Goal: Task Accomplishment & Management: Complete application form

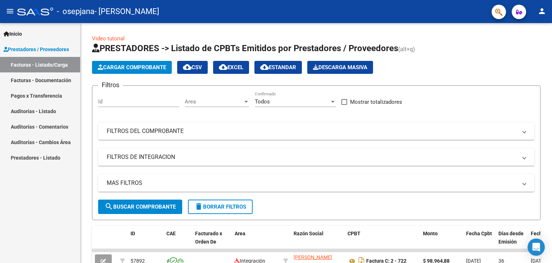
scroll to position [3085, 0]
click at [142, 68] on span "Cargar Comprobante" at bounding box center [132, 67] width 68 height 6
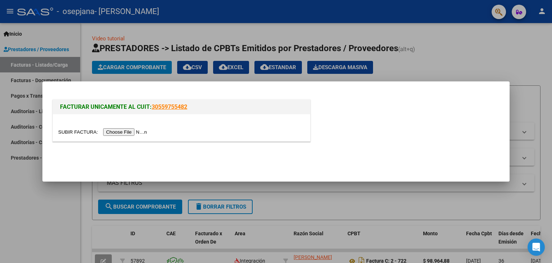
click at [112, 131] on input "file" at bounding box center [103, 132] width 91 height 8
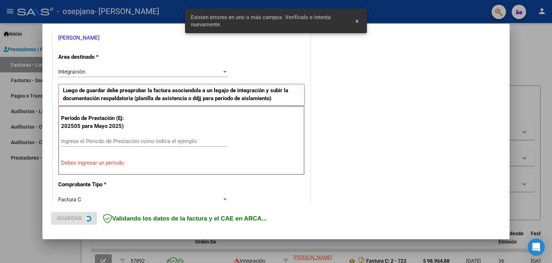
scroll to position [151, 0]
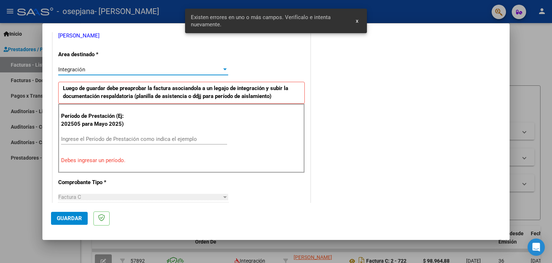
click at [222, 67] on div at bounding box center [225, 70] width 6 height 6
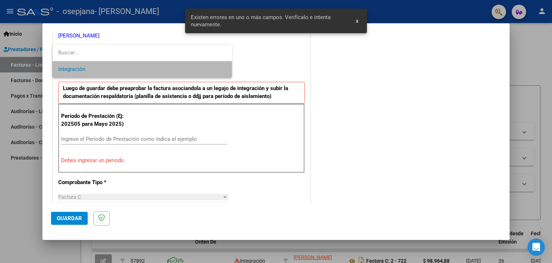
click at [222, 67] on span "Integración" at bounding box center [142, 69] width 168 height 16
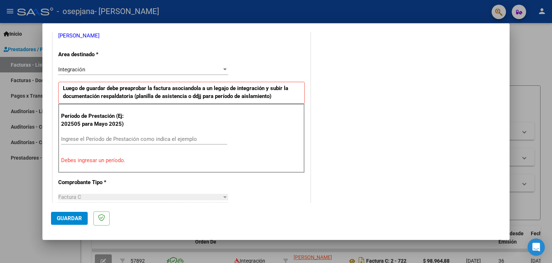
click at [85, 134] on div "Ingrese el Período de Prestación como indica el ejemplo" at bounding box center [144, 138] width 166 height 11
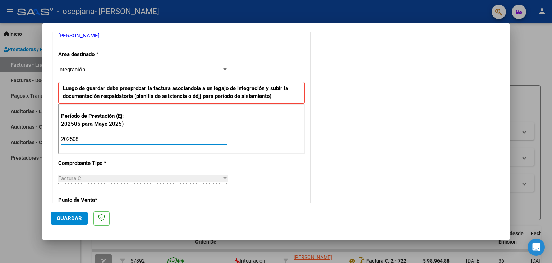
type input "202508"
click at [109, 176] on div "Factura C" at bounding box center [140, 178] width 164 height 6
click at [224, 179] on div at bounding box center [225, 178] width 6 height 6
click at [150, 141] on input "202508" at bounding box center [144, 139] width 166 height 6
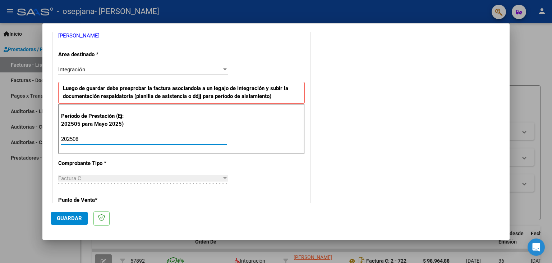
click at [149, 159] on div "CUIT * 27-26589513-7 Ingresar CUIT ANALISIS PRESTADOR [PERSON_NAME] [PERSON_NAM…" at bounding box center [181, 241] width 257 height 541
click at [137, 190] on div "CUIT * 27-26589513-7 Ingresar CUIT ANALISIS PRESTADOR [PERSON_NAME] [PERSON_NAM…" at bounding box center [181, 241] width 257 height 541
click at [89, 175] on div "Factura C" at bounding box center [140, 178] width 164 height 6
click at [69, 218] on span "Guardar" at bounding box center [69, 218] width 25 height 6
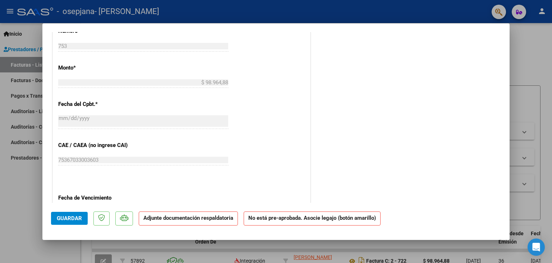
scroll to position [453, 0]
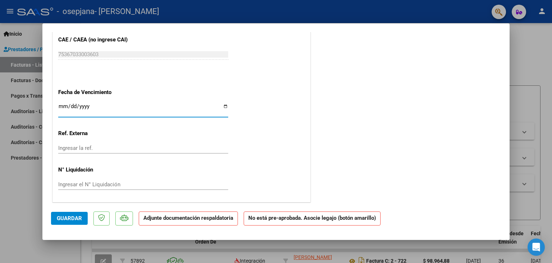
click at [222, 105] on input "Ingresar la fecha" at bounding box center [143, 109] width 170 height 12
click at [223, 104] on input "Ingresar la fecha" at bounding box center [143, 109] width 170 height 12
type input "[DATE]"
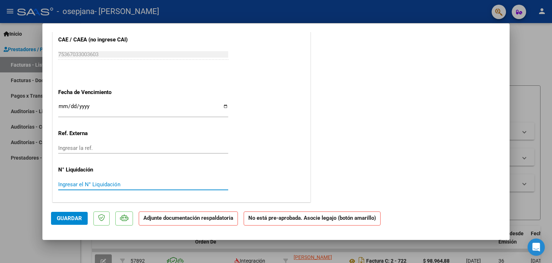
click at [136, 182] on input "Ingresar el N° Liquidación" at bounding box center [143, 184] width 170 height 6
click at [127, 185] on input "Ingresar el N° Liquidación" at bounding box center [143, 184] width 170 height 6
type input "753"
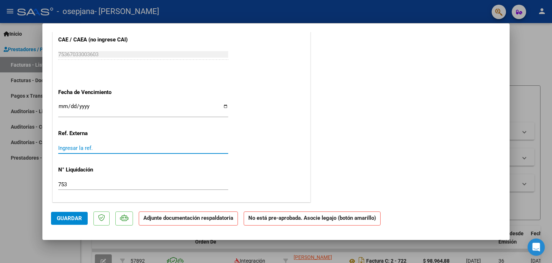
click at [101, 148] on input "Ingresar la ref." at bounding box center [143, 148] width 170 height 6
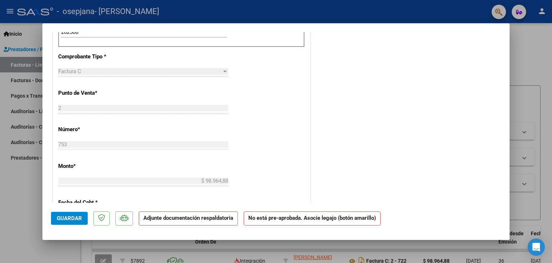
scroll to position [0, 0]
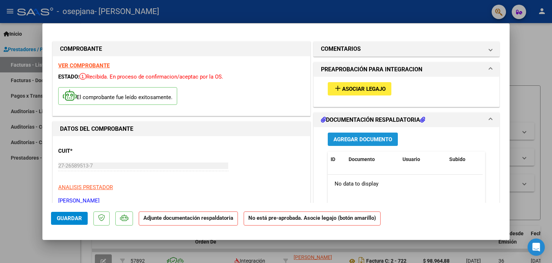
click at [351, 138] on span "Agregar Documento" at bounding box center [363, 139] width 59 height 6
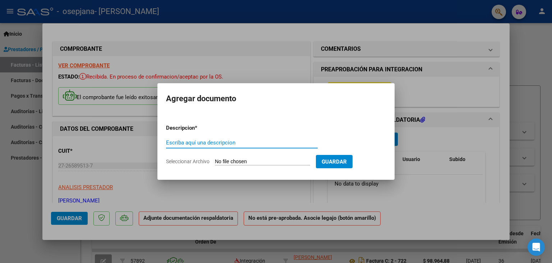
click at [271, 142] on input "Escriba aquí una descripcion" at bounding box center [242, 142] width 152 height 6
type input "planilla de asistencia"
click at [260, 160] on input "Seleccionar Archivo" at bounding box center [262, 161] width 95 height 7
click at [280, 159] on input "Seleccionar Archivo" at bounding box center [262, 161] width 95 height 7
type input "C:\fakepath\PA [PERSON_NAME].pdf"
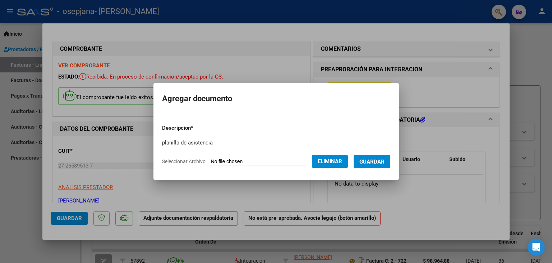
click at [380, 164] on span "Guardar" at bounding box center [372, 161] width 25 height 6
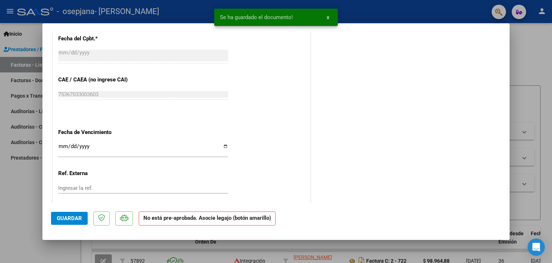
scroll to position [453, 0]
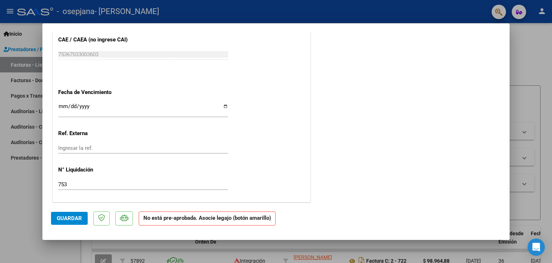
click at [70, 215] on span "Guardar" at bounding box center [69, 218] width 25 height 6
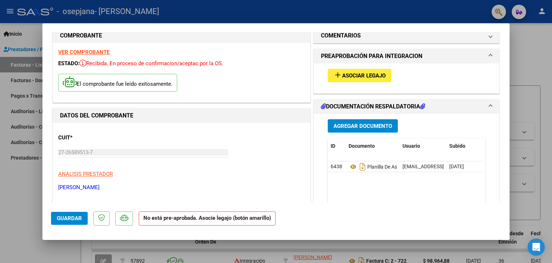
scroll to position [0, 0]
